Goal: Task Accomplishment & Management: Complete application form

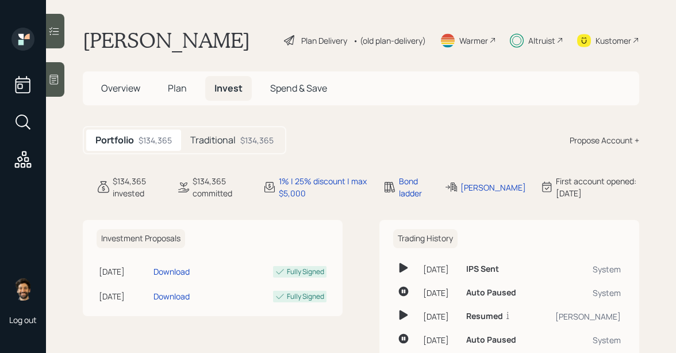
click at [397, 42] on div "• (old plan-delivery)" at bounding box center [389, 41] width 73 height 12
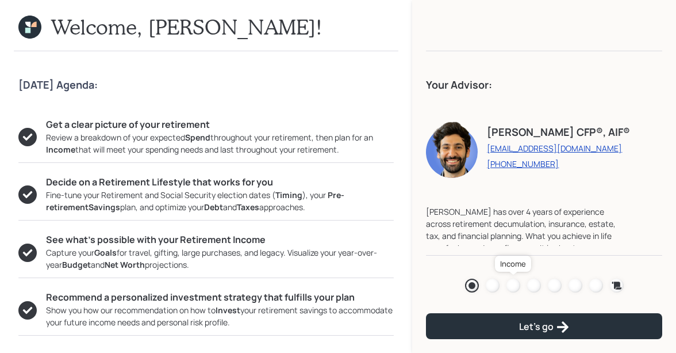
click at [511, 286] on div at bounding box center [514, 285] width 14 height 14
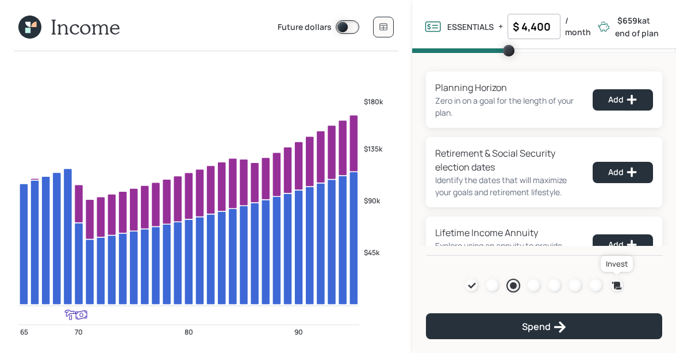
click at [621, 285] on icon at bounding box center [617, 286] width 12 height 12
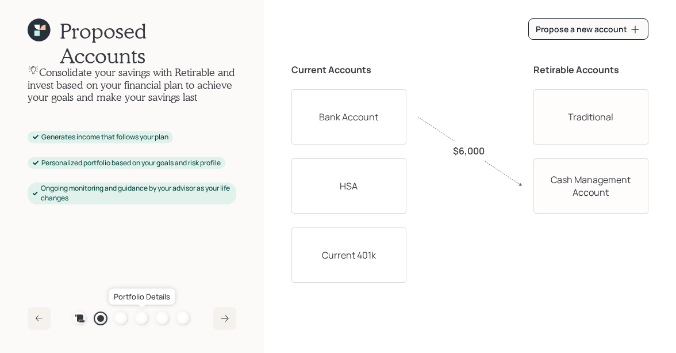
click at [146, 319] on div at bounding box center [142, 318] width 14 height 14
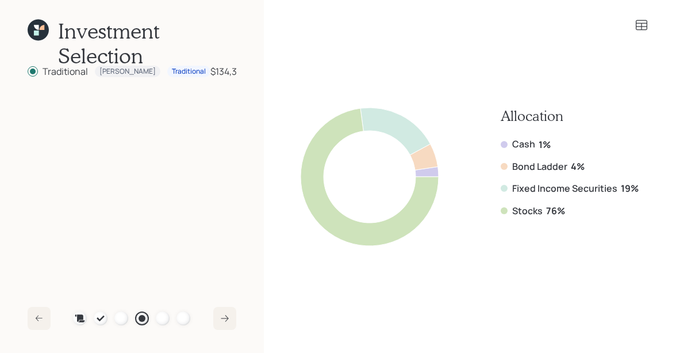
click at [37, 26] on icon at bounding box center [36, 27] width 5 height 5
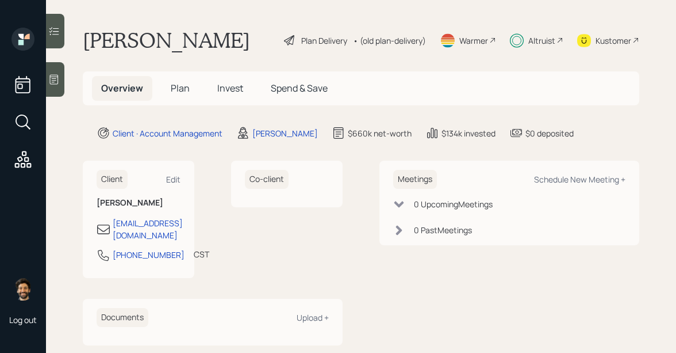
click at [173, 93] on span "Plan" at bounding box center [180, 88] width 19 height 13
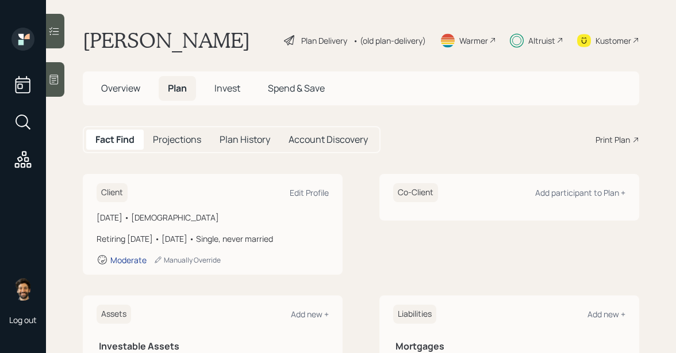
click at [131, 261] on div "Moderate" at bounding box center [128, 259] width 36 height 11
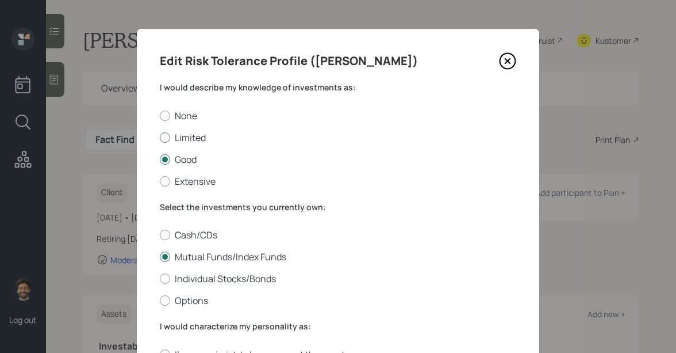
click at [173, 133] on label "Limited" at bounding box center [338, 137] width 357 height 13
click at [160, 137] on input "Limited" at bounding box center [159, 137] width 1 height 1
radio input "true"
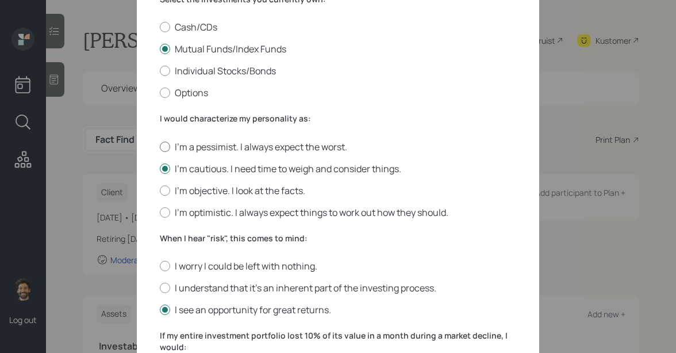
click at [175, 143] on label "I'm a pessimist. I always expect the worst." at bounding box center [338, 146] width 357 height 13
click at [160, 146] on input "I'm a pessimist. I always expect the worst." at bounding box center [159, 146] width 1 height 1
radio input "true"
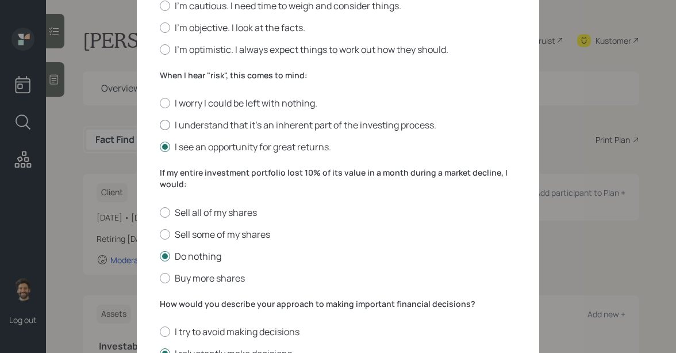
click at [171, 124] on label "I understand that it’s an inherent part of the investing process." at bounding box center [338, 125] width 357 height 13
click at [160, 125] on input "I understand that it’s an inherent part of the investing process." at bounding box center [159, 125] width 1 height 1
radio input "true"
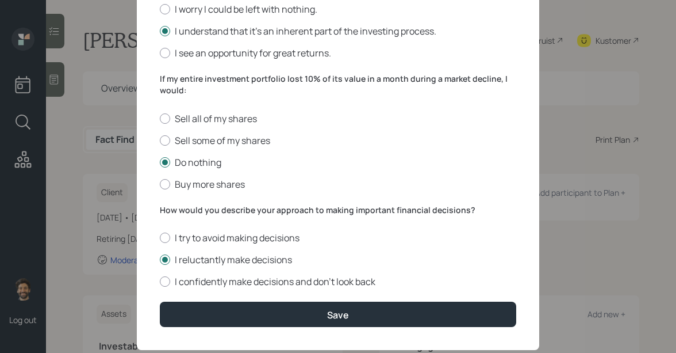
scroll to position [490, 0]
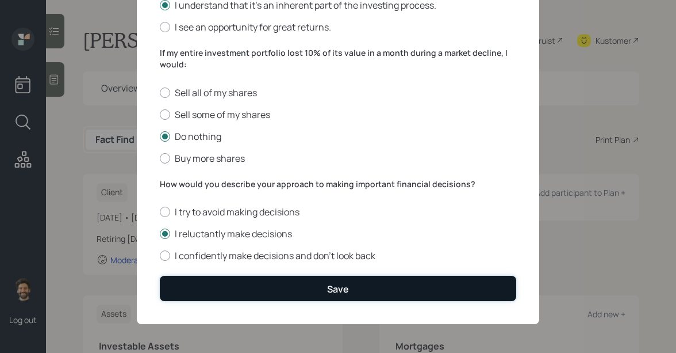
click at [193, 282] on button "Save" at bounding box center [338, 288] width 357 height 25
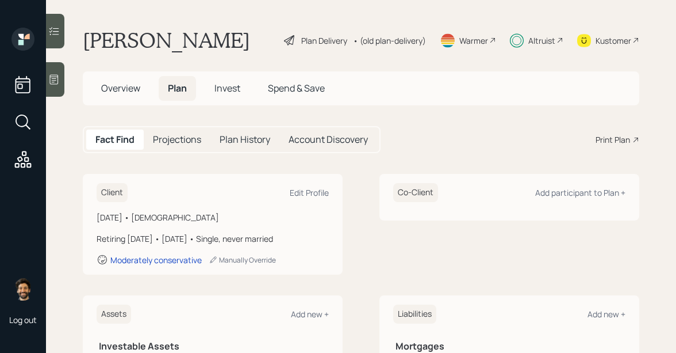
click at [388, 40] on div "• (old plan-delivery)" at bounding box center [389, 41] width 73 height 12
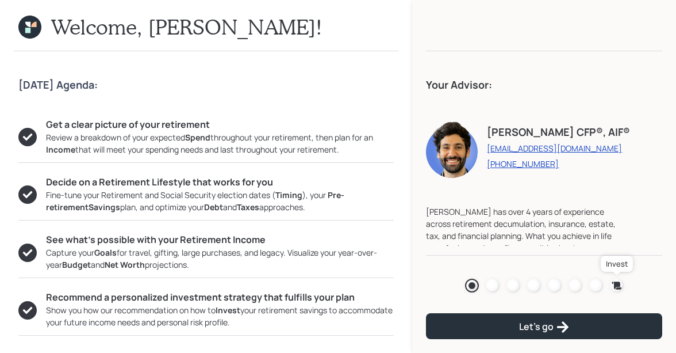
click at [618, 281] on icon at bounding box center [617, 284] width 10 height 7
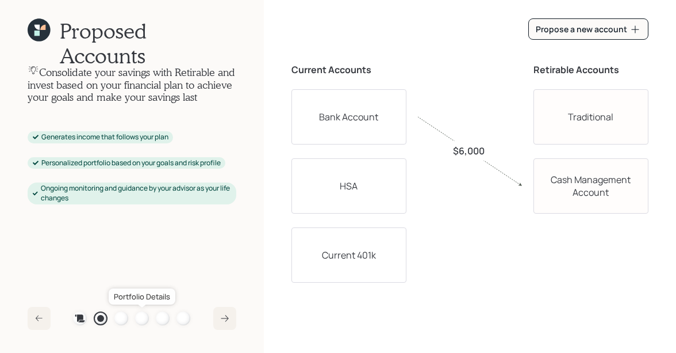
click at [146, 316] on div at bounding box center [142, 318] width 14 height 14
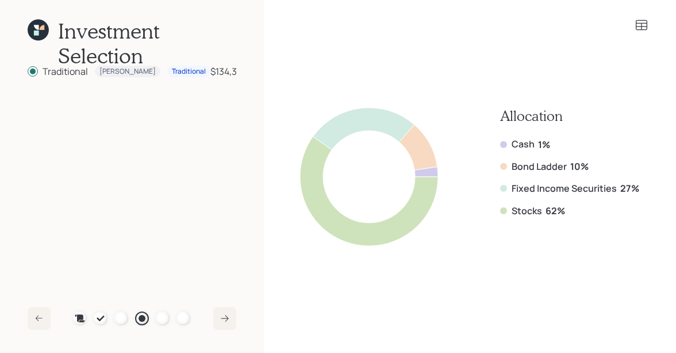
click at [35, 35] on icon at bounding box center [36, 32] width 5 height 5
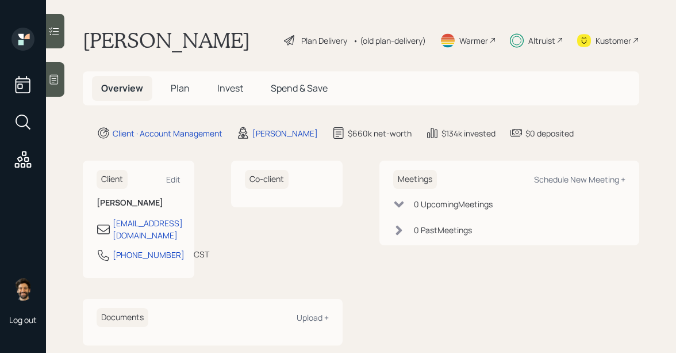
click at [169, 91] on h5 "Plan" at bounding box center [180, 88] width 37 height 25
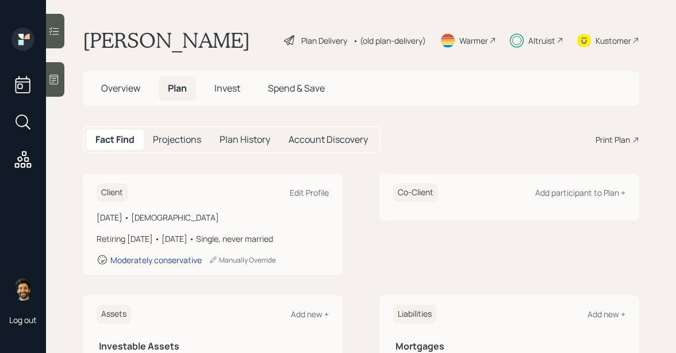
click at [143, 263] on div "Moderately conservative" at bounding box center [155, 259] width 91 height 11
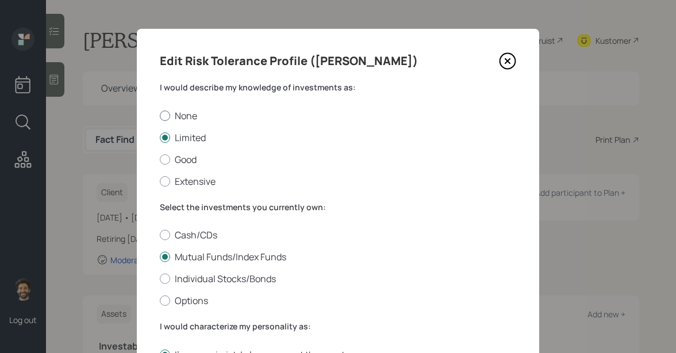
click at [182, 114] on label "None" at bounding box center [338, 115] width 357 height 13
click at [160, 115] on input "None" at bounding box center [159, 115] width 1 height 1
radio input "true"
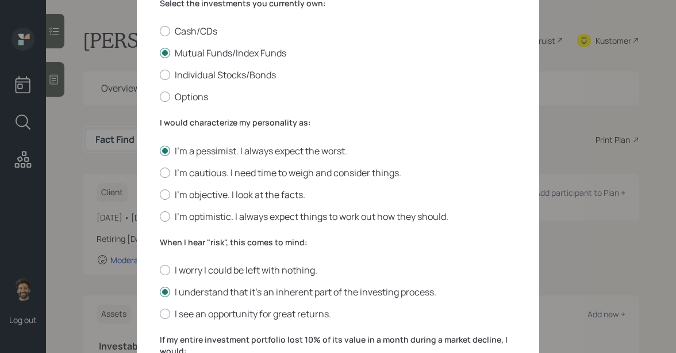
scroll to position [293, 0]
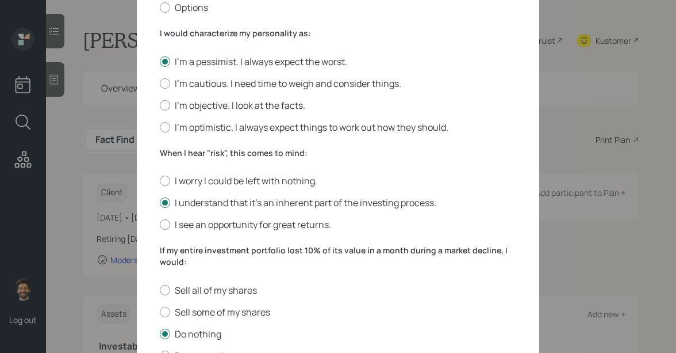
click at [167, 188] on div "I worry I could be left with nothing. I understand that it’s an inherent part o…" at bounding box center [338, 202] width 357 height 56
click at [166, 184] on div at bounding box center [165, 180] width 10 height 10
click at [160, 181] on input "I worry I could be left with nothing." at bounding box center [159, 181] width 1 height 1
radio input "true"
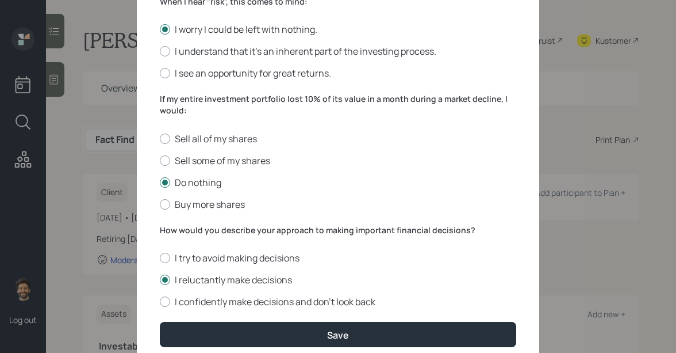
scroll to position [490, 0]
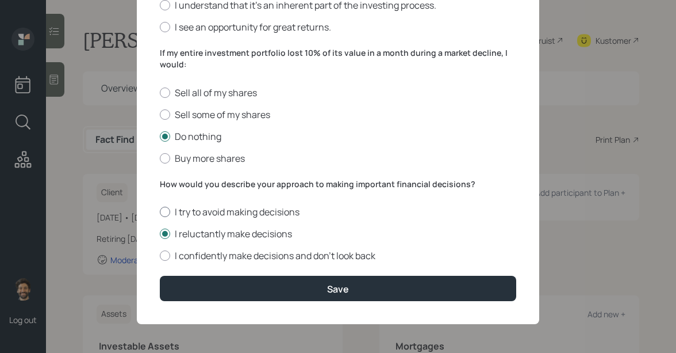
click at [170, 214] on label "I try to avoid making decisions" at bounding box center [338, 211] width 357 height 13
click at [160, 212] on input "I try to avoid making decisions" at bounding box center [159, 212] width 1 height 1
radio input "true"
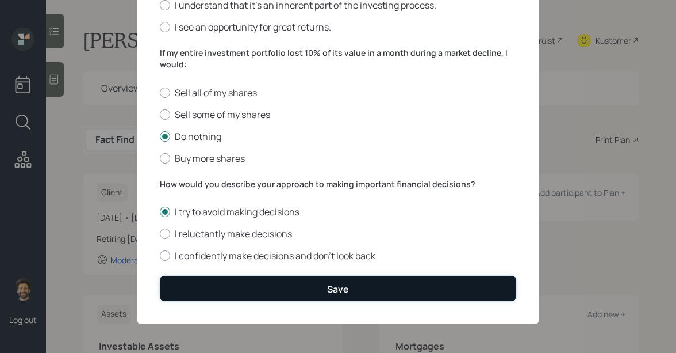
click at [184, 289] on button "Save" at bounding box center [338, 288] width 357 height 25
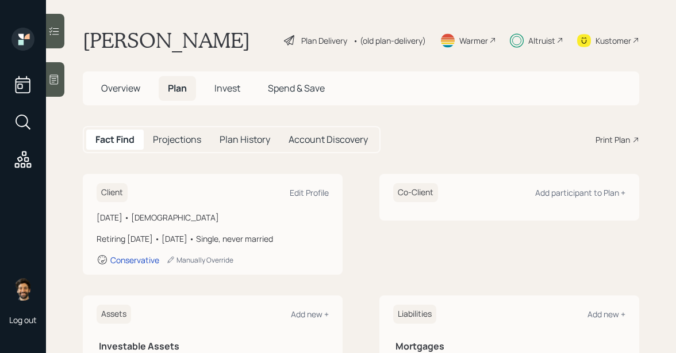
click at [384, 45] on div "• (old plan-delivery)" at bounding box center [389, 41] width 73 height 12
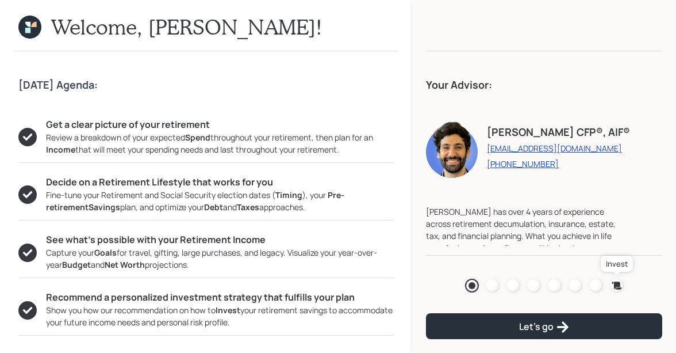
click at [616, 289] on icon at bounding box center [617, 286] width 12 height 12
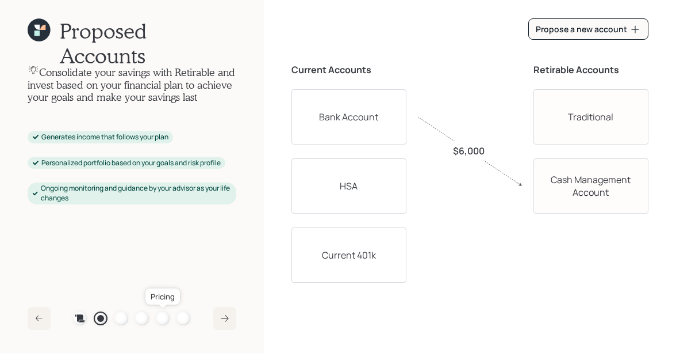
click at [163, 315] on div at bounding box center [163, 318] width 14 height 14
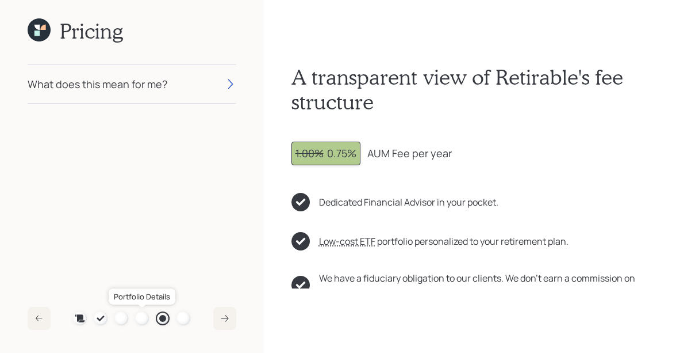
click at [143, 315] on div at bounding box center [142, 318] width 14 height 14
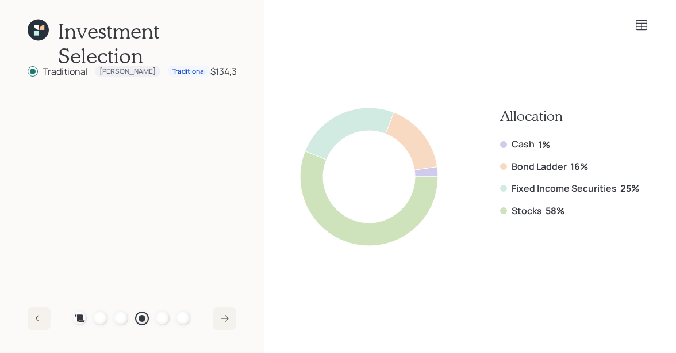
click at [39, 35] on icon at bounding box center [36, 32] width 5 height 5
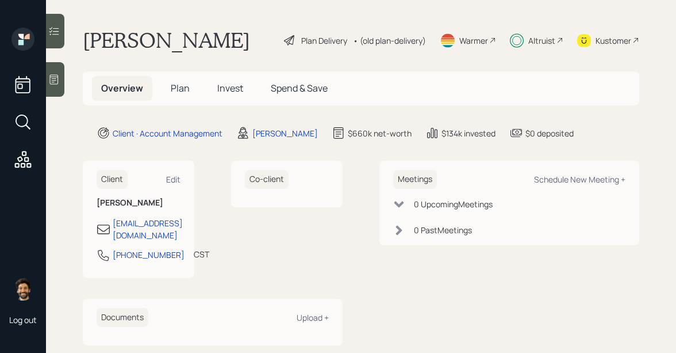
click at [21, 112] on icon at bounding box center [23, 122] width 21 height 21
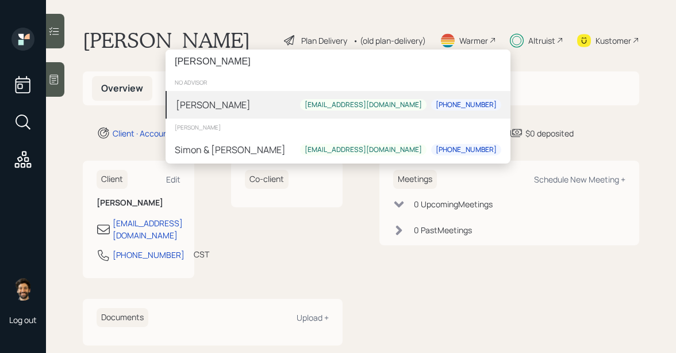
type input "simon hun"
click at [198, 104] on div "Simon Hunter" at bounding box center [213, 105] width 75 height 14
